Goal: Communication & Community: Answer question/provide support

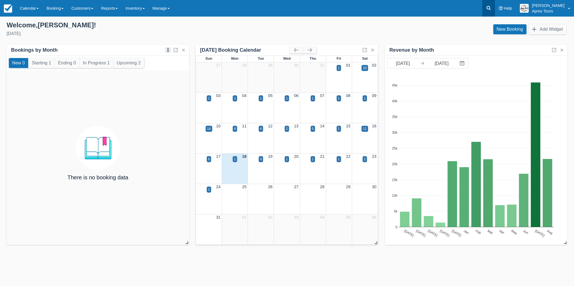
click at [491, 7] on icon at bounding box center [489, 8] width 6 height 6
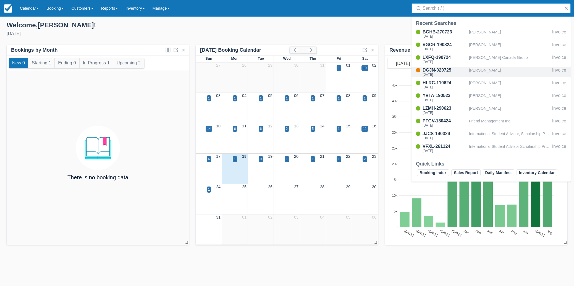
click at [478, 70] on div "Laura Takasaki" at bounding box center [509, 72] width 81 height 10
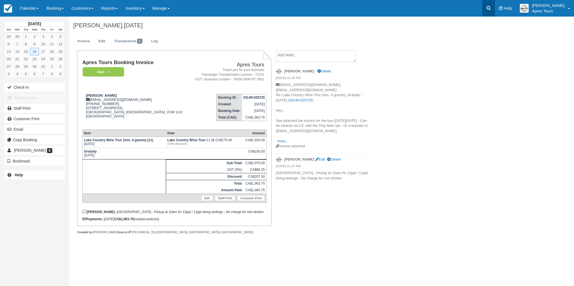
click at [495, 8] on link at bounding box center [488, 8] width 13 height 17
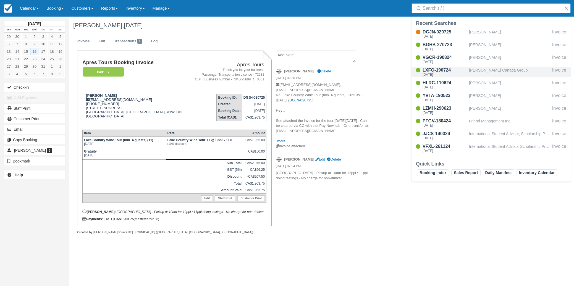
click at [502, 70] on div "Brad Attwood - Earls Canada Group" at bounding box center [509, 72] width 81 height 10
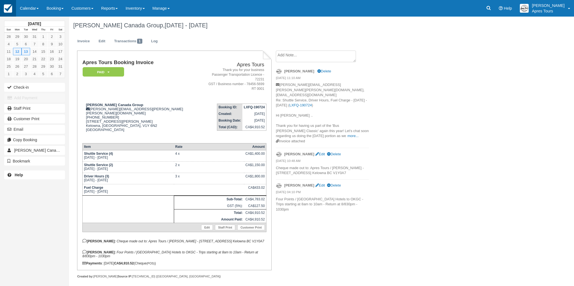
click at [11, 7] on img at bounding box center [8, 8] width 8 height 8
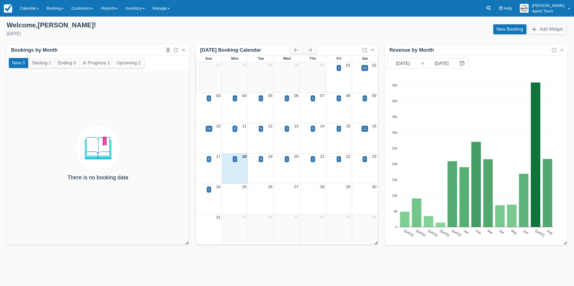
click at [234, 129] on div "6" at bounding box center [235, 128] width 2 height 5
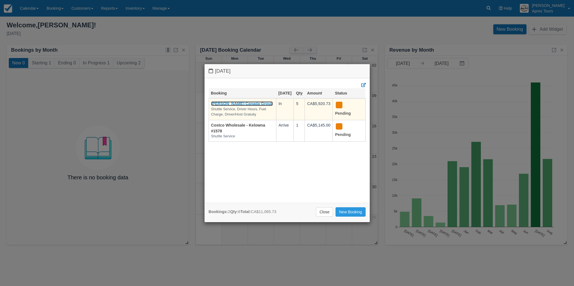
click at [222, 106] on link "[PERSON_NAME] Canada Group" at bounding box center [242, 103] width 62 height 4
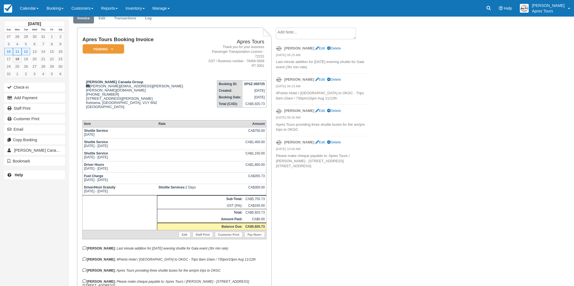
scroll to position [8, 0]
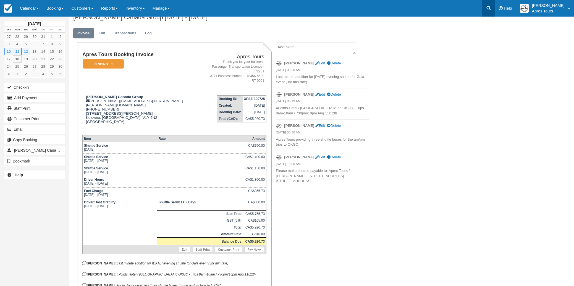
click at [495, 10] on link at bounding box center [488, 8] width 13 height 17
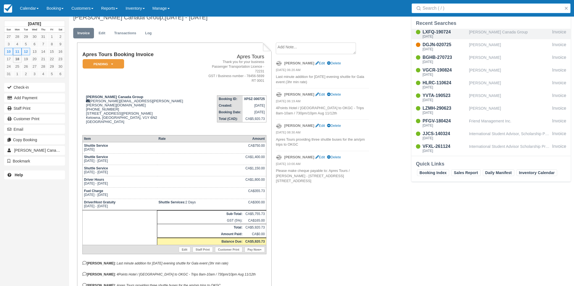
click at [502, 33] on div "[PERSON_NAME] Canada Group" at bounding box center [509, 34] width 81 height 10
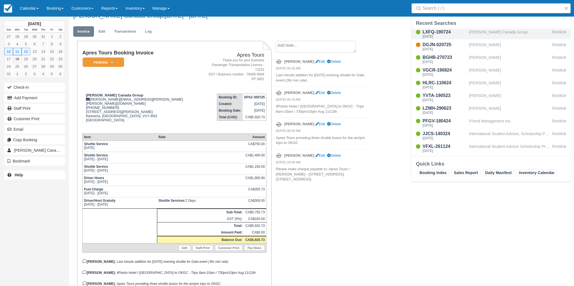
scroll to position [10, 0]
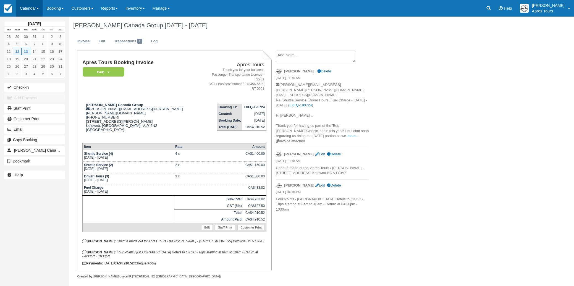
click at [28, 9] on link "Calendar" at bounding box center [29, 8] width 27 height 17
click at [32, 50] on link "Month" at bounding box center [38, 52] width 44 height 12
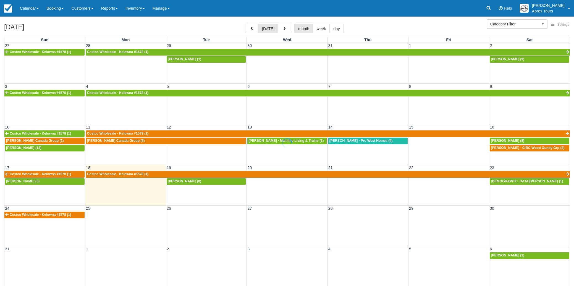
select select
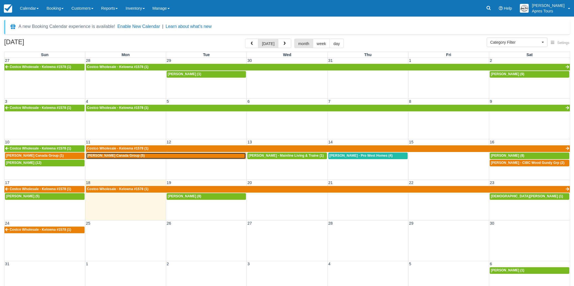
click at [135, 157] on span "Brad Attwood - Earls Canada Group (5)" at bounding box center [116, 156] width 58 height 4
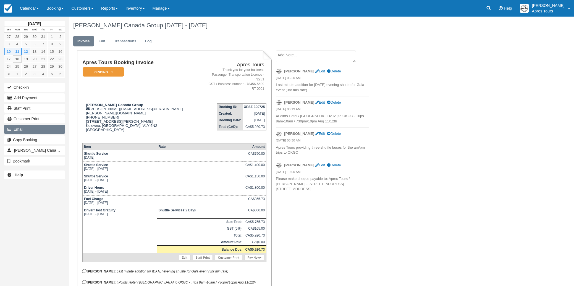
click at [19, 129] on button "Email" at bounding box center [34, 129] width 61 height 9
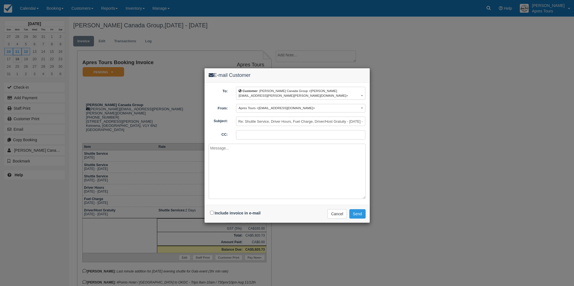
click at [253, 130] on input "CC:" at bounding box center [300, 134] width 129 height 9
paste input "angelina.mayer@earls.ca"
click at [319, 130] on input "angelina.mayer@earls.ca" at bounding box center [300, 134] width 129 height 9
click at [312, 130] on input "angelina.mayer@earls.ca" at bounding box center [300, 134] width 129 height 9
type input "a"
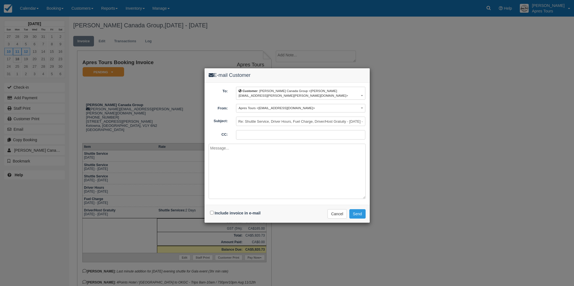
click at [285, 131] on input "CC:" at bounding box center [300, 134] width 129 height 9
paste input "angelina.mayer@earls.ca"
click at [271, 130] on input "info@aprestours.comangelina.mayer@earls.ca" at bounding box center [300, 134] width 129 height 9
click at [325, 130] on input "info@aprestours.com angelina.mayer@earls.ca" at bounding box center [300, 134] width 129 height 9
type input "info@aprestours.com angelina.mayer@earls.ca"
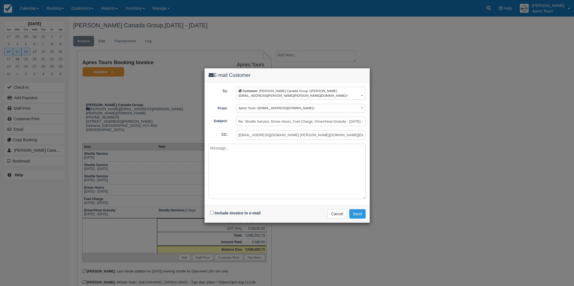
click at [243, 158] on textarea at bounding box center [287, 171] width 157 height 55
click at [211, 211] on input "Include invoice in e-mail" at bounding box center [212, 213] width 4 height 4
checkbox input "true"
click at [225, 145] on textarea at bounding box center [287, 171] width 157 height 55
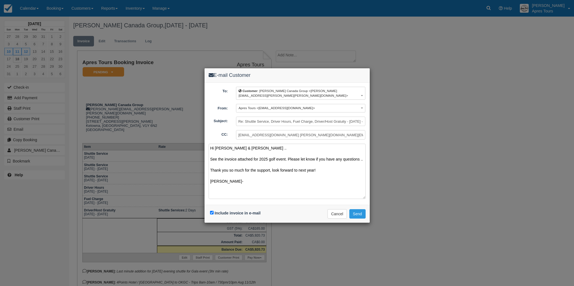
click at [359, 154] on textarea "Hi Brad & Angelina .. See the invoice attached for 2025 golf event. Please let …" at bounding box center [287, 171] width 157 height 55
type textarea "Hi Brad & Angelina .. See the invoice attached for 2025 golf event. Please let …"
click at [355, 210] on button "Send" at bounding box center [357, 213] width 16 height 9
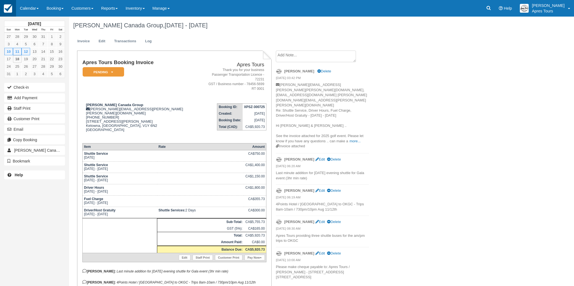
click at [10, 11] on img at bounding box center [8, 8] width 8 height 8
